Goal: Task Accomplishment & Management: Manage account settings

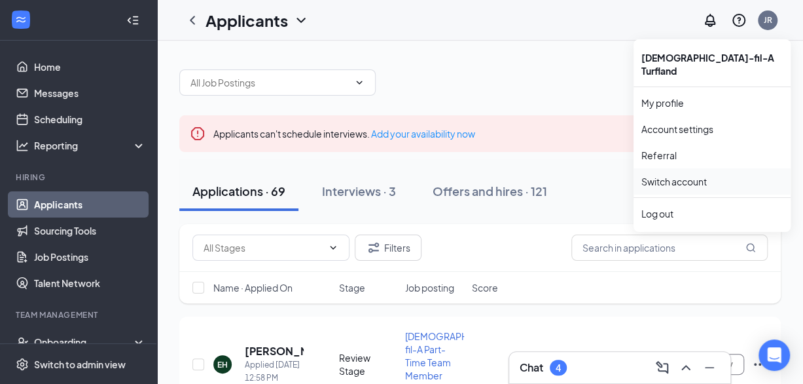
click at [484, 176] on link "Switch account" at bounding box center [674, 181] width 65 height 12
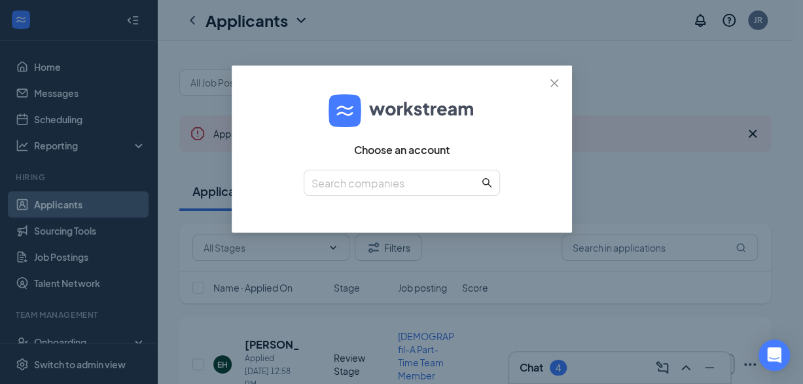
click at [484, 176] on div "Choose an account" at bounding box center [401, 192] width 803 height 384
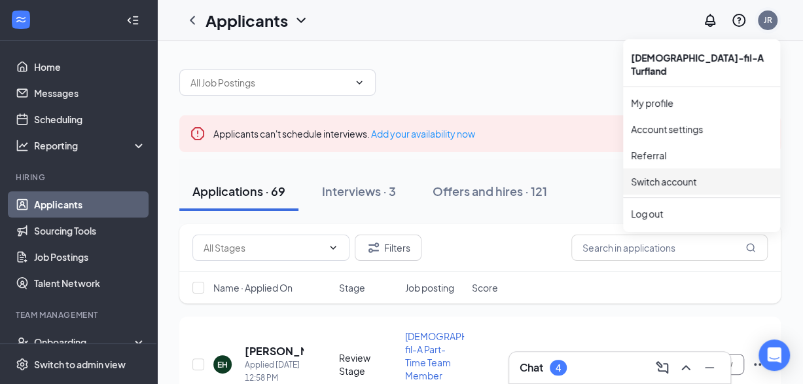
click at [484, 22] on div "JR" at bounding box center [768, 19] width 9 height 11
click at [484, 175] on link "Switch account" at bounding box center [664, 181] width 65 height 12
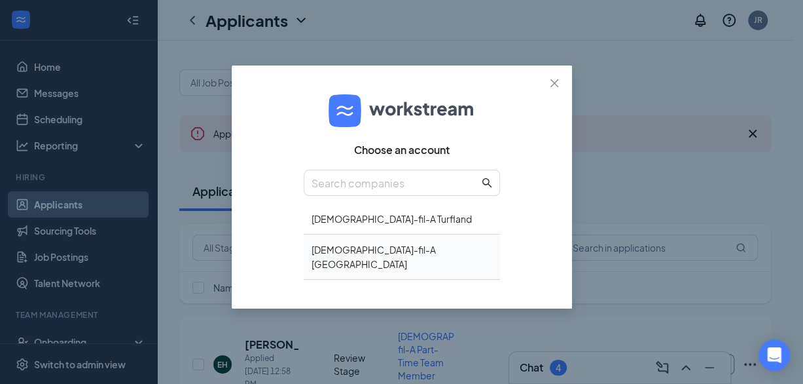
click at [389, 251] on div "[DEMOGRAPHIC_DATA]-fil-A [GEOGRAPHIC_DATA]" at bounding box center [402, 256] width 196 height 45
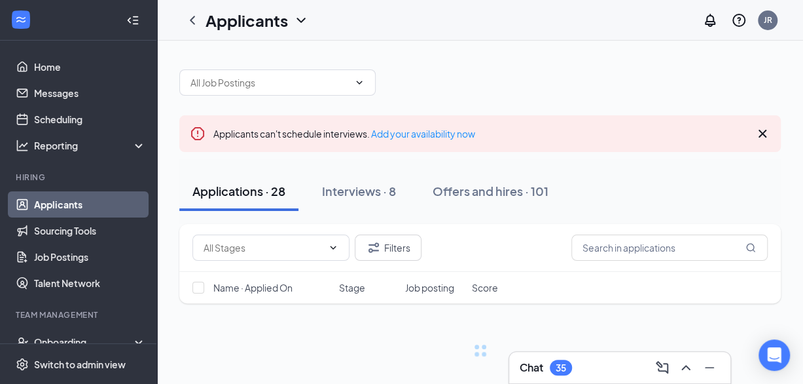
click at [133, 20] on icon "Collapse" at bounding box center [135, 20] width 5 height 9
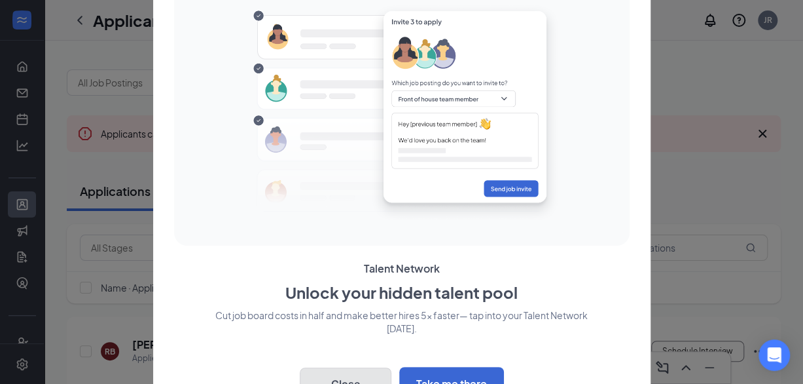
click at [372, 372] on button "Close" at bounding box center [346, 383] width 92 height 33
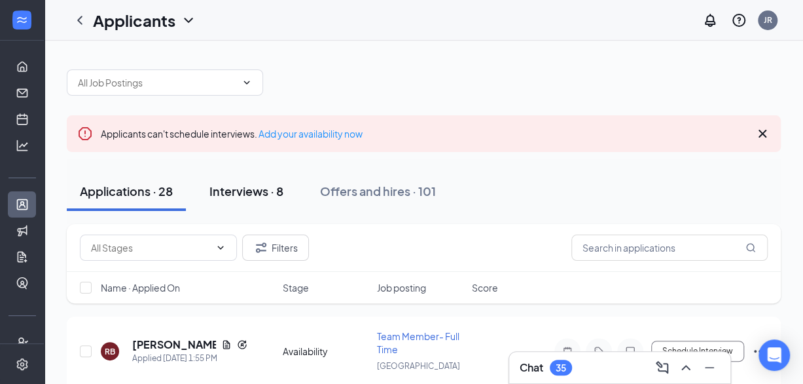
click at [255, 185] on div "Interviews · 8" at bounding box center [246, 191] width 74 height 16
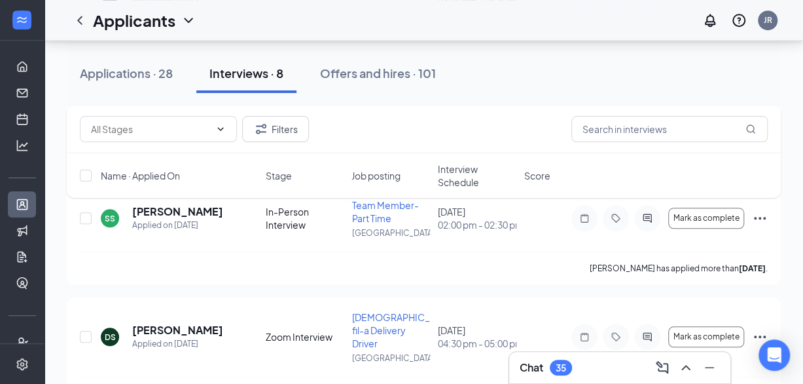
scroll to position [481, 0]
click at [756, 214] on icon "Ellipses" at bounding box center [760, 217] width 16 height 16
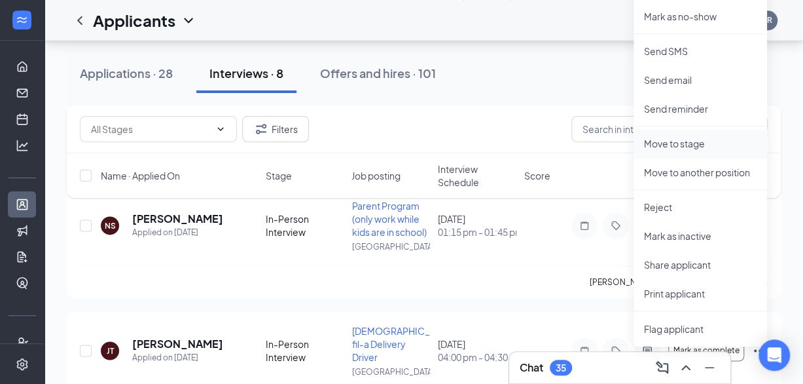
scroll to position [854, 0]
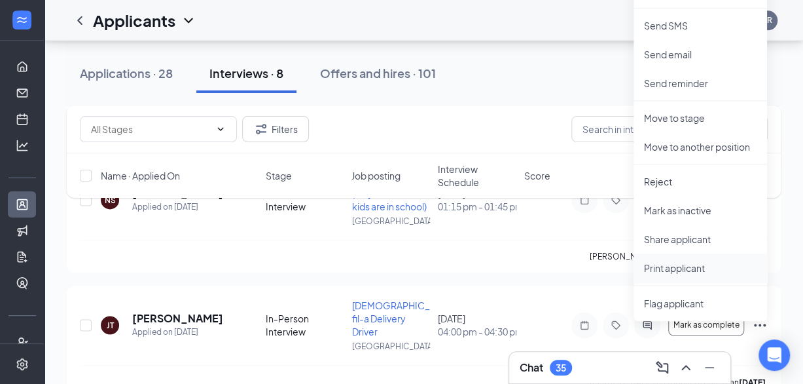
click at [679, 264] on p "Print applicant" at bounding box center [700, 267] width 113 height 13
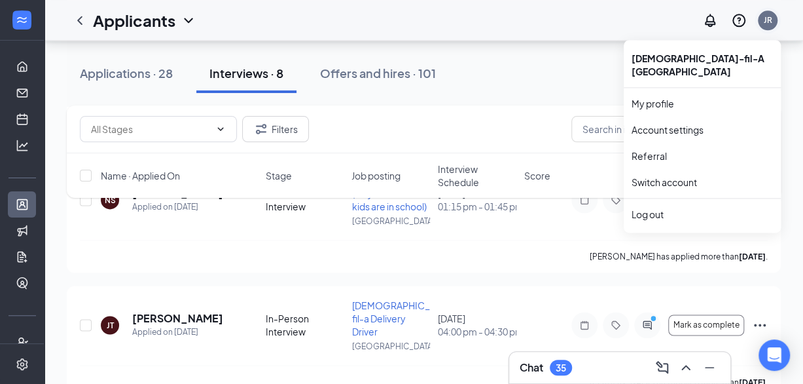
click at [764, 17] on div "JR" at bounding box center [768, 19] width 9 height 11
click at [676, 181] on link "Switch account" at bounding box center [664, 182] width 65 height 12
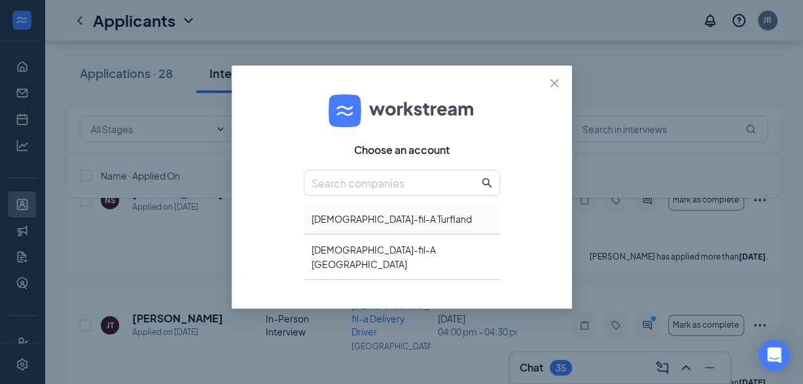
click at [368, 211] on div "[DEMOGRAPHIC_DATA]-fil-A Turfland" at bounding box center [402, 219] width 196 height 31
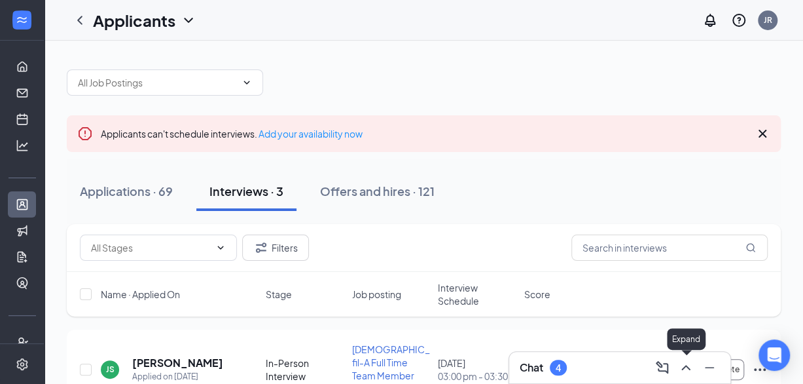
click at [690, 368] on icon "ChevronUp" at bounding box center [686, 367] width 16 height 16
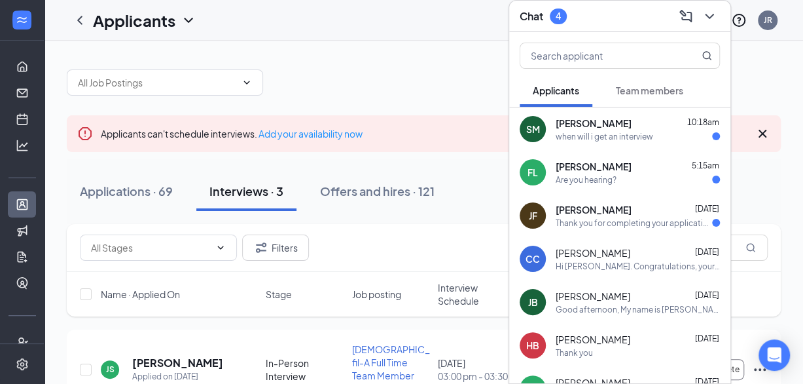
click at [615, 134] on div "when will i get an interview" at bounding box center [605, 136] width 98 height 11
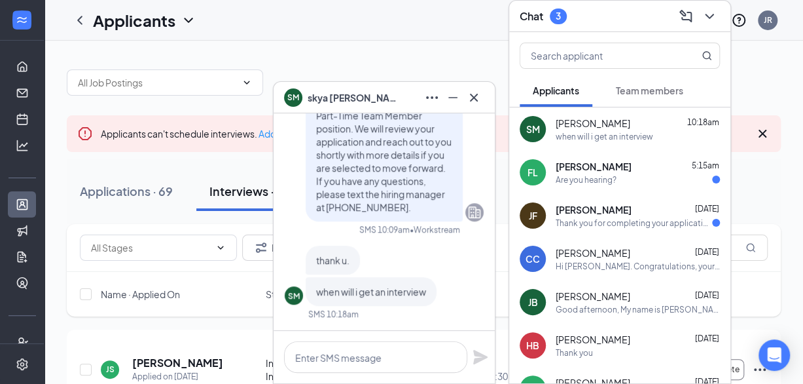
click at [570, 166] on span "Felicitas Lara" at bounding box center [594, 166] width 76 height 13
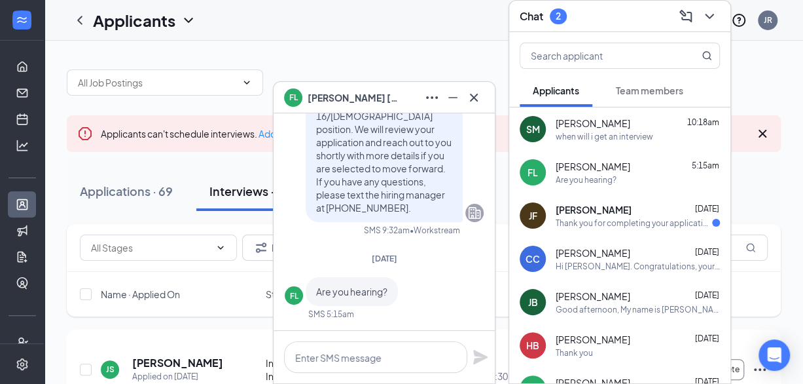
click at [581, 215] on div "Jonathan Fondren Aug 23 Thank you for completing your application for the Chick…" at bounding box center [638, 216] width 164 height 26
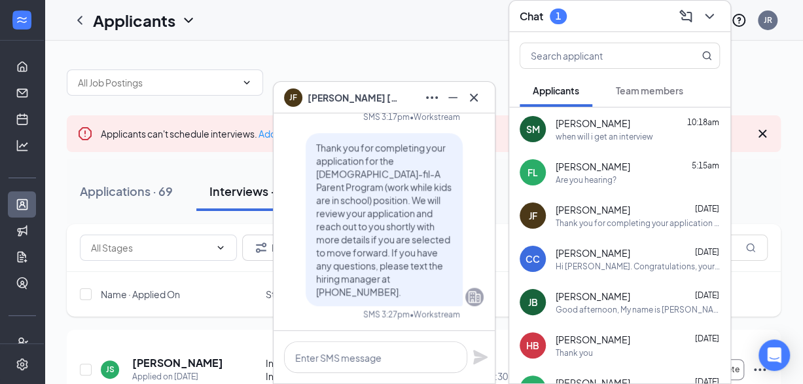
click at [581, 265] on div "Hi Carson. Congratulations, your meeting with Chick-fil-A for Chick-fil-A 14/15…" at bounding box center [638, 266] width 164 height 11
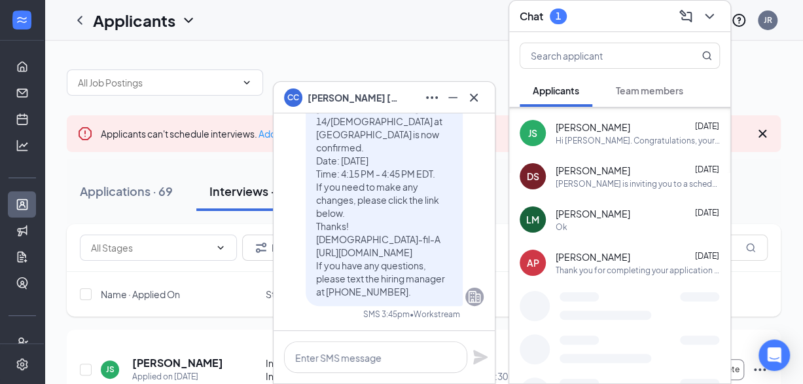
scroll to position [256, 0]
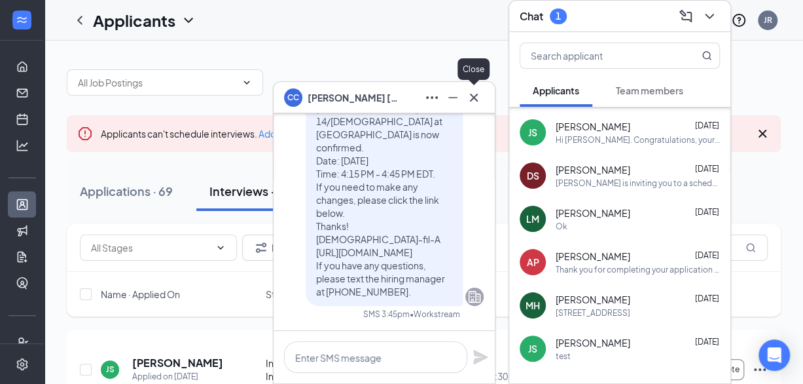
click at [478, 98] on icon "Cross" at bounding box center [474, 98] width 16 height 16
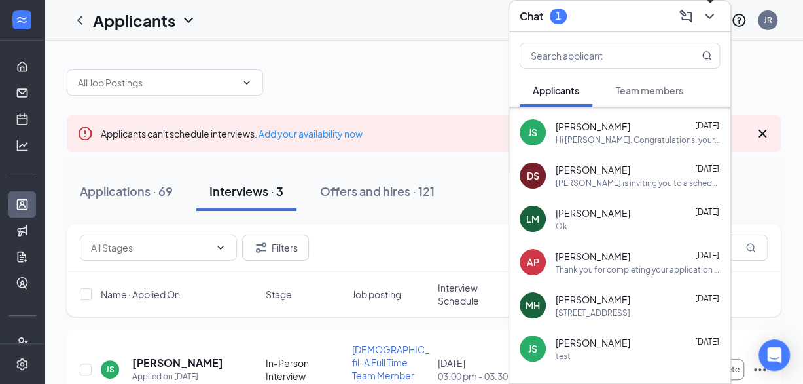
click at [706, 14] on icon "ChevronDown" at bounding box center [709, 16] width 9 height 5
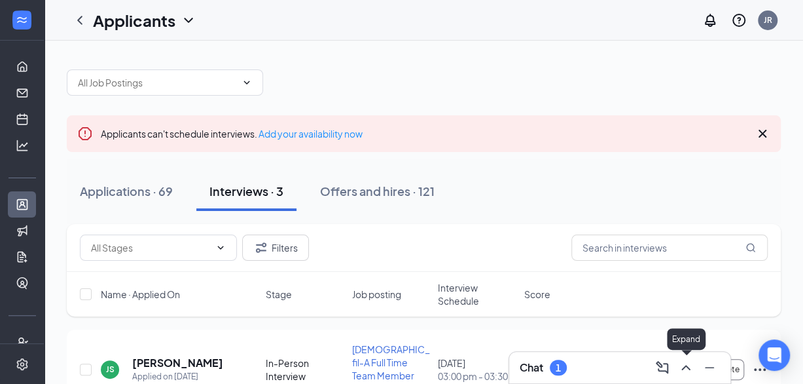
click at [684, 368] on icon "ChevronUp" at bounding box center [685, 367] width 9 height 5
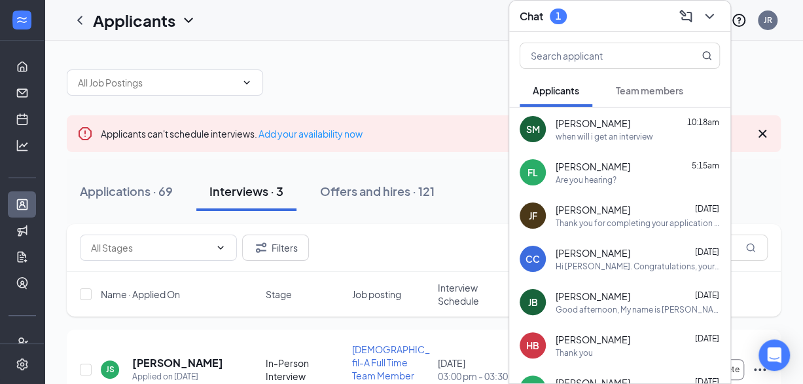
click at [666, 96] on div "Team members" at bounding box center [649, 90] width 67 height 13
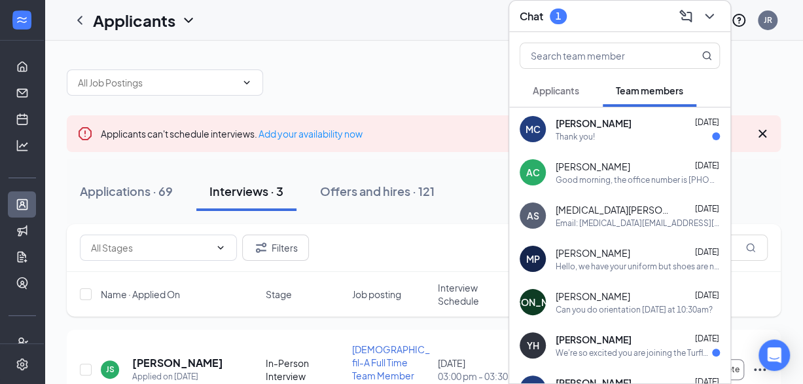
click at [592, 131] on div "Thank you!" at bounding box center [575, 136] width 39 height 11
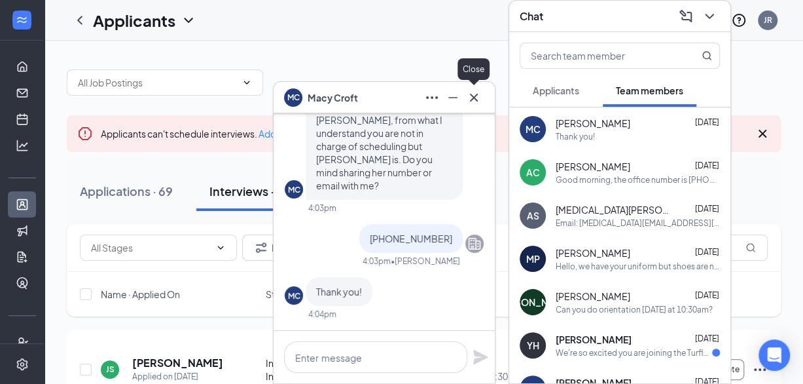
click at [475, 97] on icon "Cross" at bounding box center [474, 97] width 8 height 8
